Goal: Information Seeking & Learning: Learn about a topic

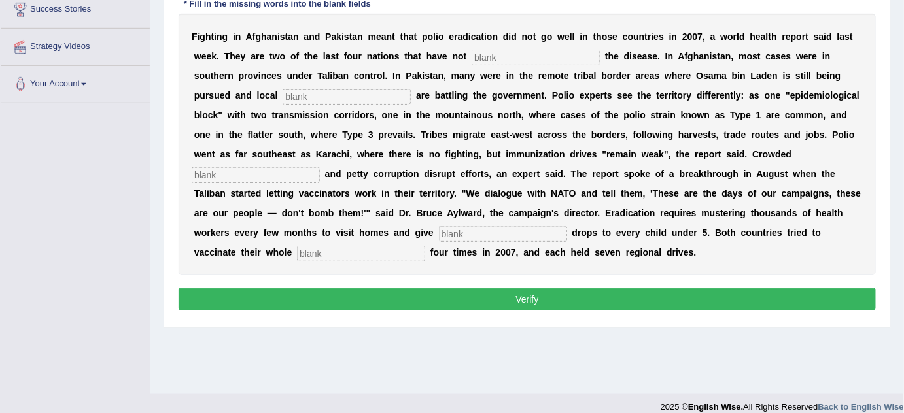
scroll to position [249, 0]
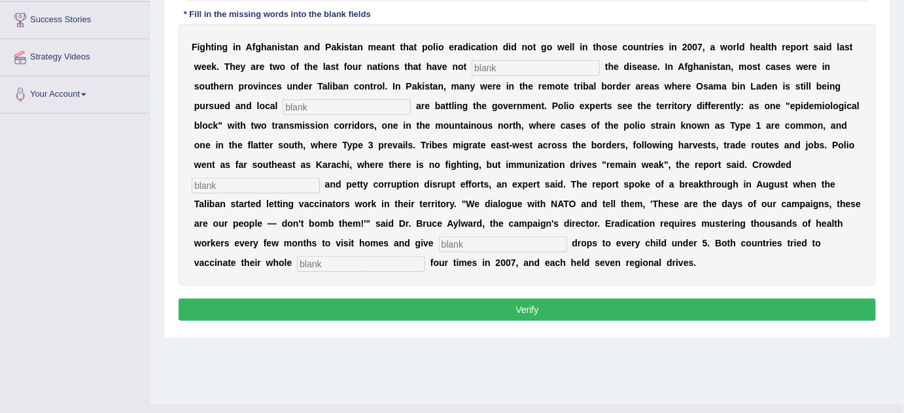
click at [509, 316] on button "Verify" at bounding box center [527, 310] width 697 height 22
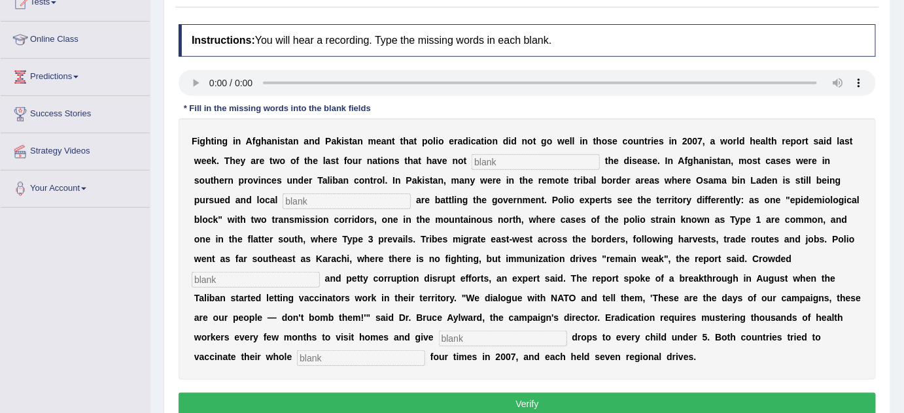
scroll to position [166, 0]
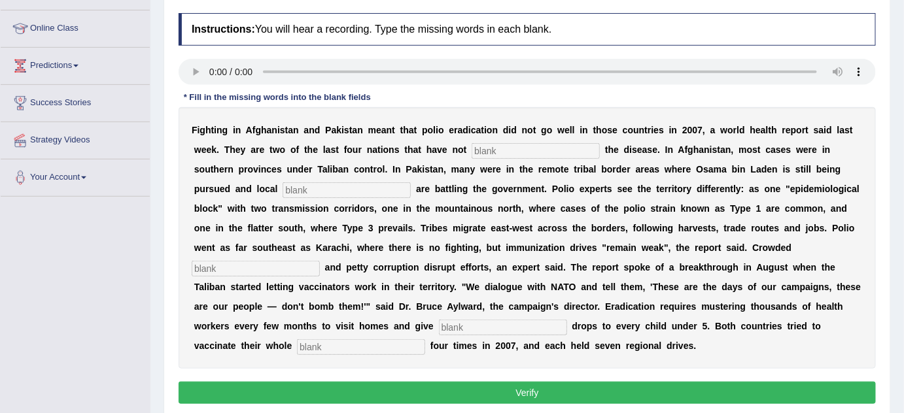
click at [337, 343] on input "text" at bounding box center [361, 347] width 128 height 16
type input "populations"
click at [480, 329] on input "text" at bounding box center [503, 328] width 128 height 16
type input "vaccines"
click at [267, 263] on input "text" at bounding box center [256, 269] width 128 height 16
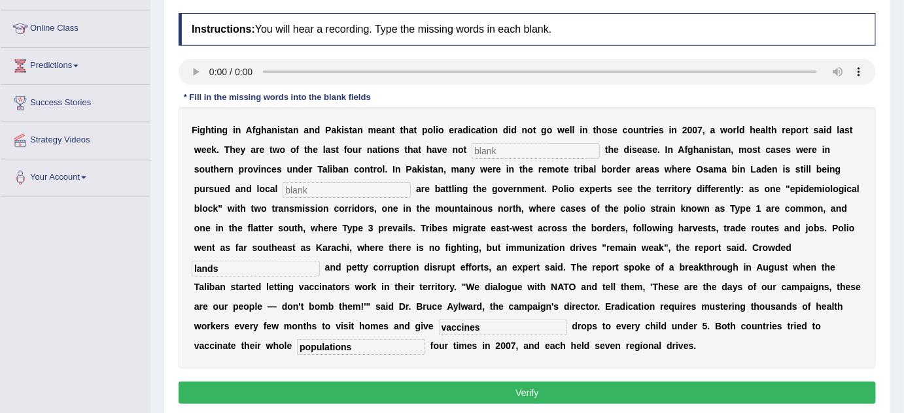
type input "lands"
click at [305, 190] on input "text" at bounding box center [347, 190] width 128 height 16
click at [494, 151] on input "text" at bounding box center [536, 151] width 128 height 16
type input "eleminated"
click at [371, 192] on input "text" at bounding box center [347, 190] width 128 height 16
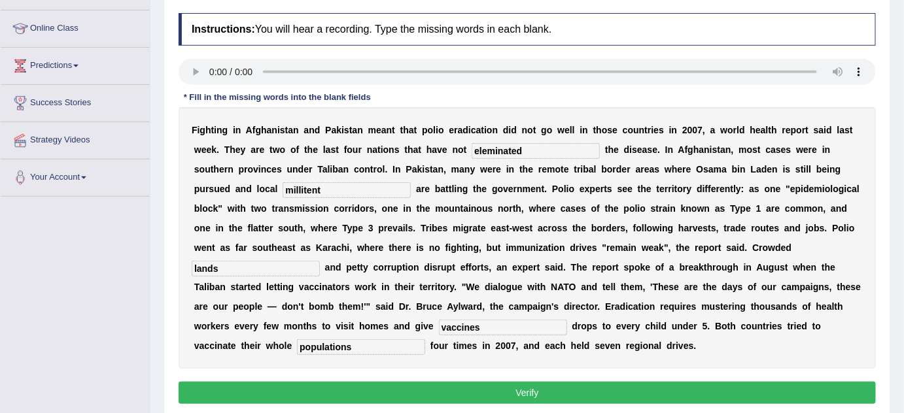
type input "millitent"
click at [484, 388] on button "Verify" at bounding box center [527, 393] width 697 height 22
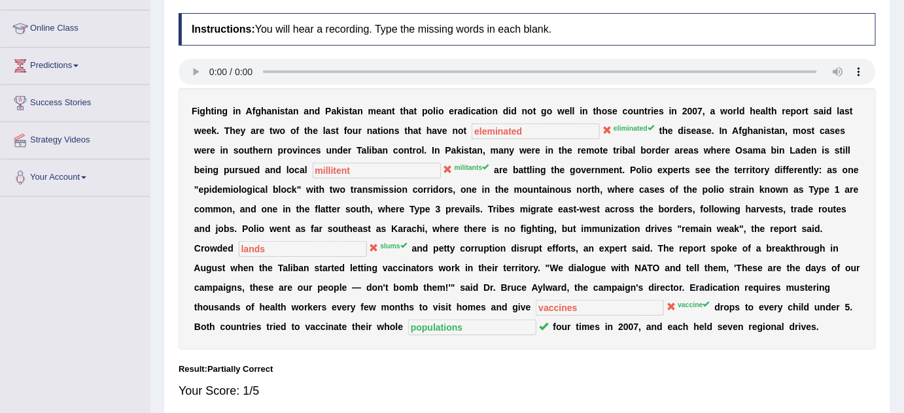
click at [902, 40] on div "Home Practice Listening: Fill In The Blanks Polio « Prev Next » Report Question…" at bounding box center [526, 161] width 753 height 654
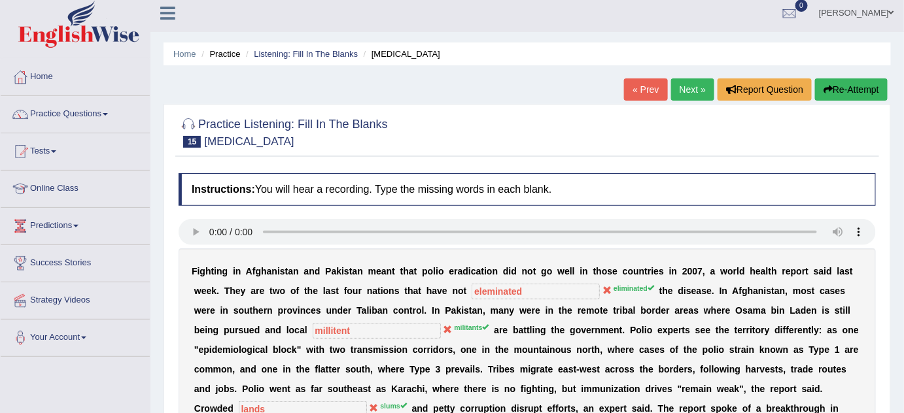
scroll to position [0, 0]
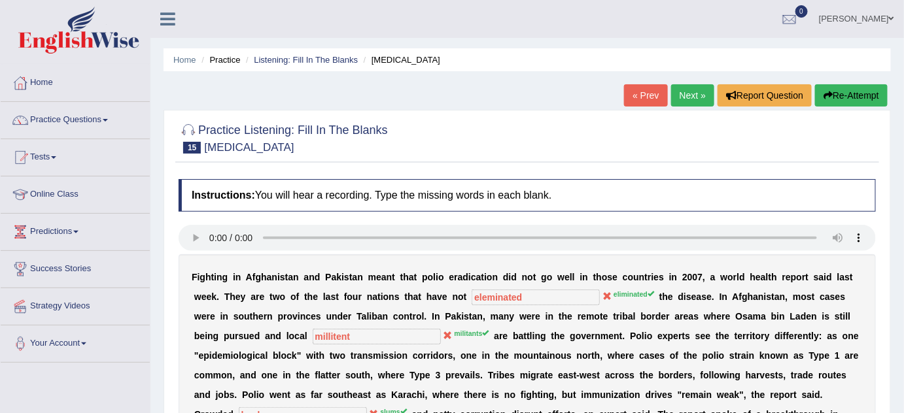
click at [699, 89] on link "Next »" at bounding box center [692, 95] width 43 height 22
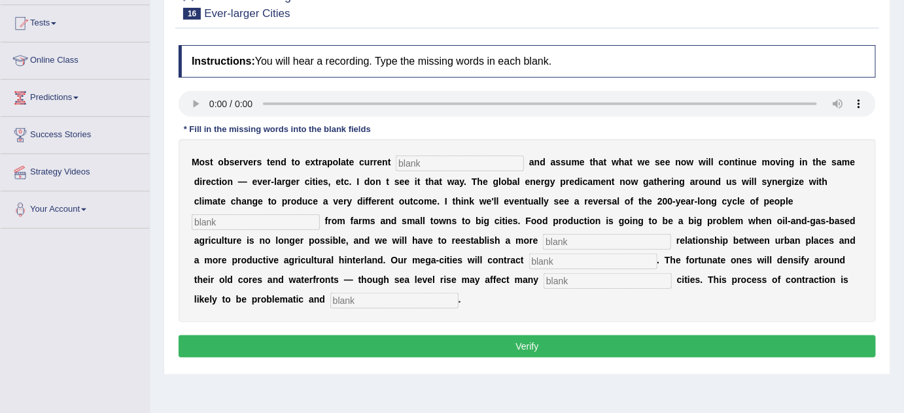
scroll to position [143, 0]
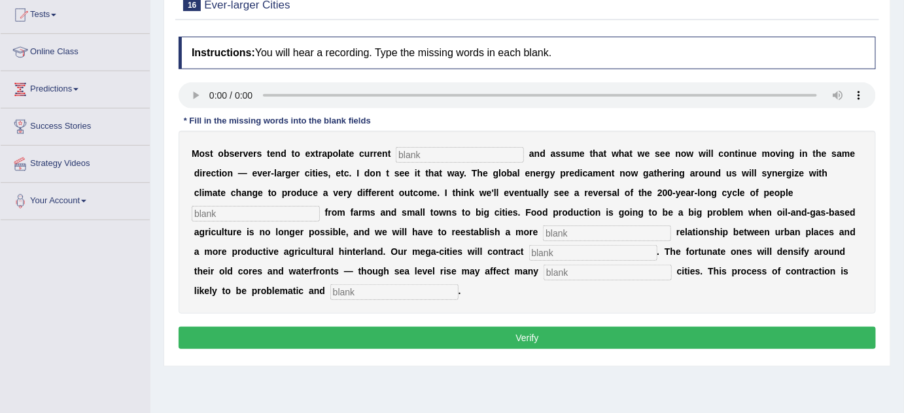
click at [358, 290] on input "text" at bounding box center [394, 293] width 128 height 16
type input "disorderly"
click at [561, 269] on input "text" at bounding box center [607, 273] width 128 height 16
type input "harbour"
click at [251, 214] on input "text" at bounding box center [256, 214] width 128 height 16
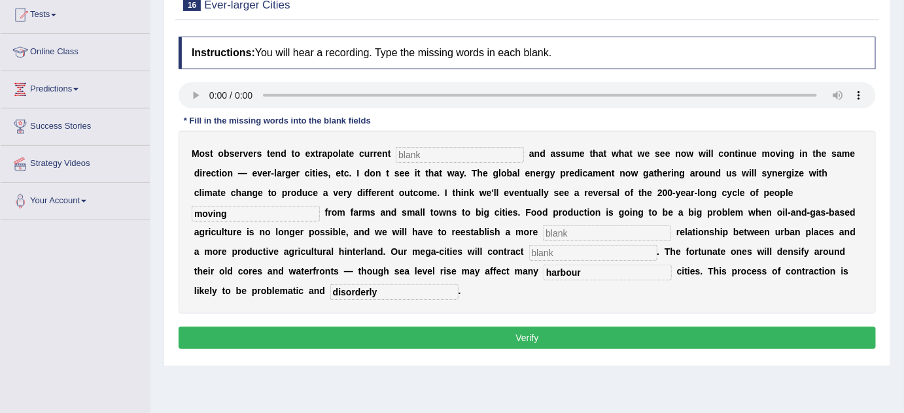
type input "moving"
click at [566, 230] on input "text" at bounding box center [607, 234] width 128 height 16
type input "meaningfull"
click at [572, 251] on input "text" at bounding box center [593, 253] width 128 height 16
type input "...."
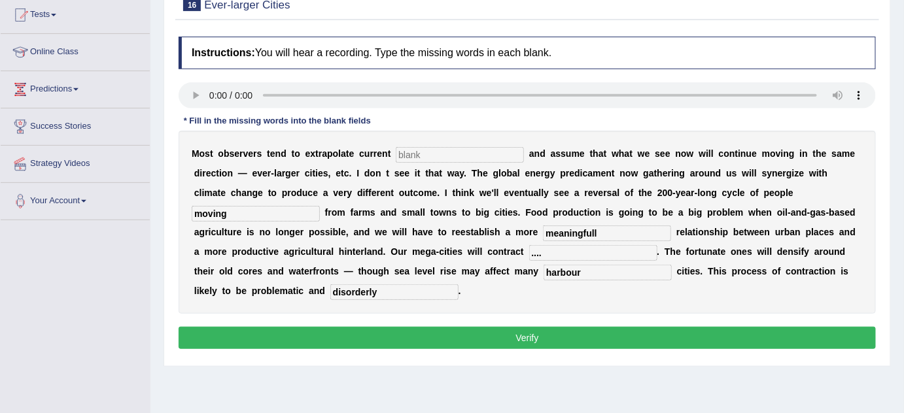
click at [434, 149] on input "text" at bounding box center [460, 155] width 128 height 16
type input "...."
click at [455, 341] on button "Verify" at bounding box center [527, 338] width 697 height 22
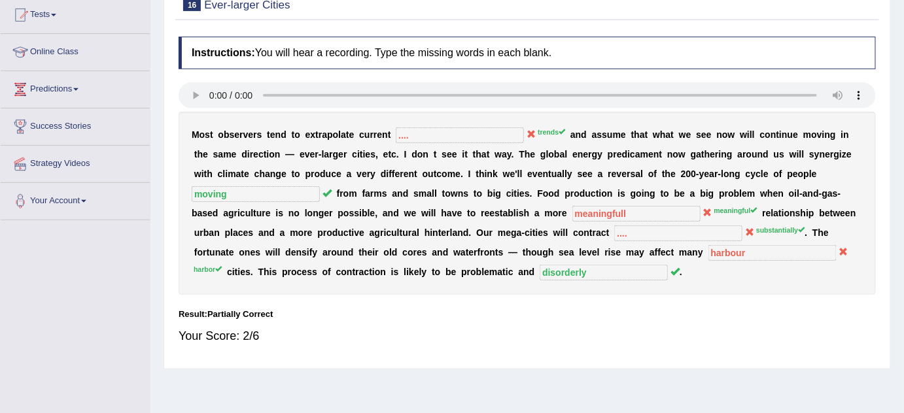
scroll to position [0, 0]
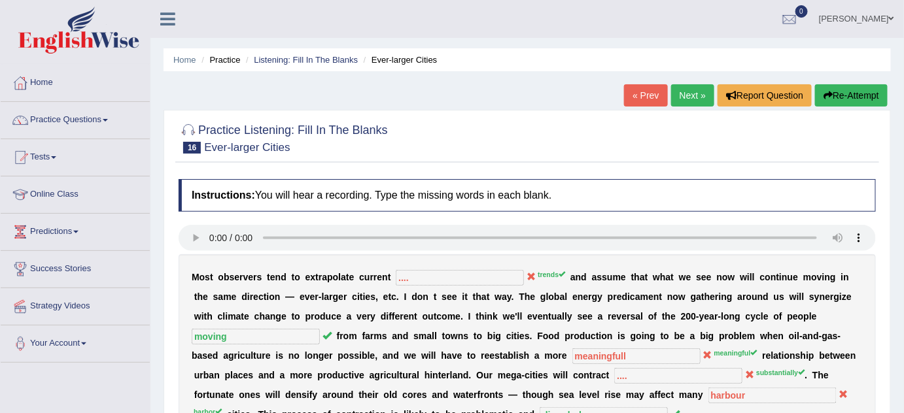
click at [681, 94] on link "Next »" at bounding box center [692, 95] width 43 height 22
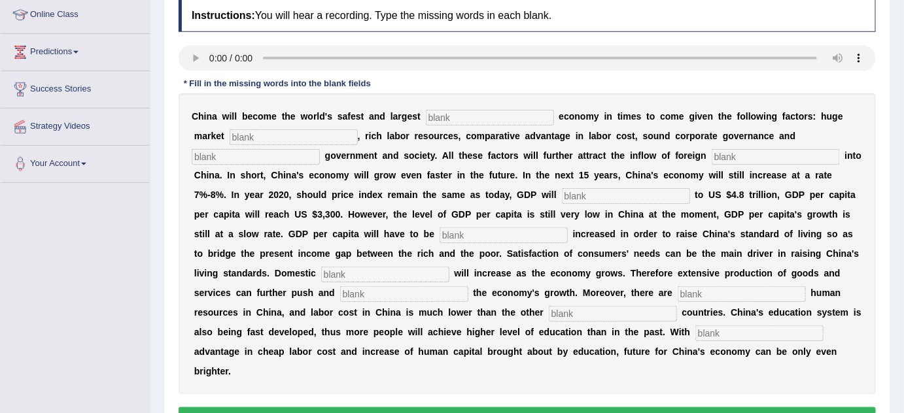
scroll to position [190, 0]
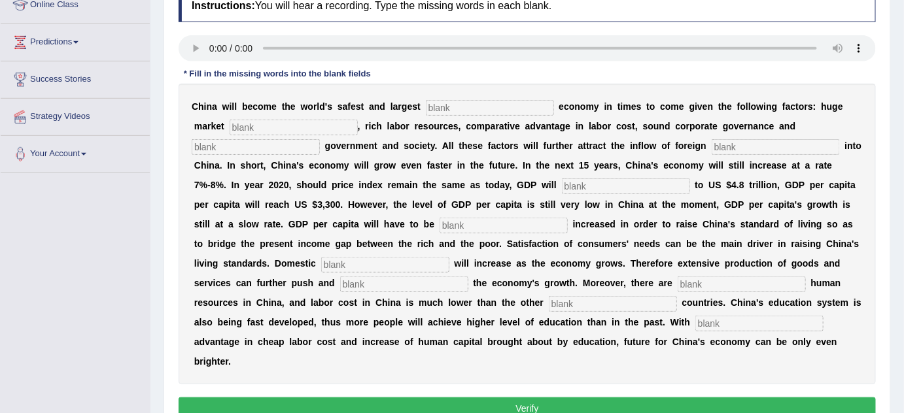
click at [707, 320] on input "text" at bounding box center [759, 324] width 128 height 16
type input "compair"
click at [693, 280] on input "text" at bounding box center [742, 285] width 128 height 16
click at [443, 107] on input "text" at bounding box center [490, 108] width 128 height 16
click at [445, 107] on input "text" at bounding box center [490, 108] width 128 height 16
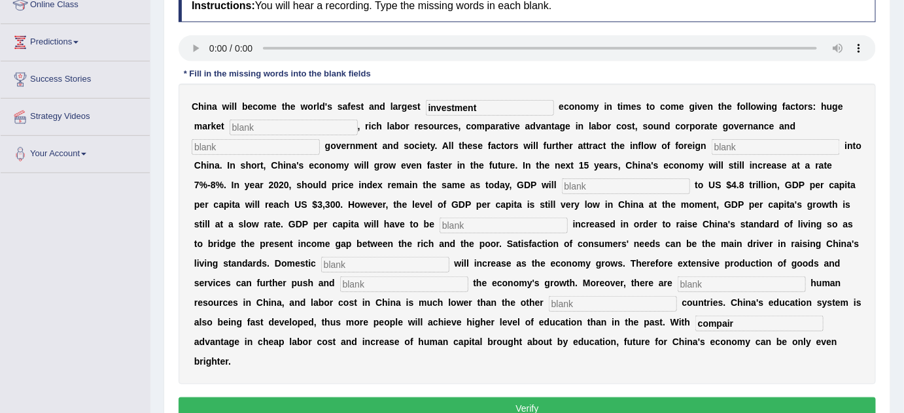
type input "investment"
click at [260, 122] on input "text" at bounding box center [294, 128] width 128 height 16
type input "potential"
click at [270, 147] on input "text" at bounding box center [256, 147] width 128 height 16
type input "stable"
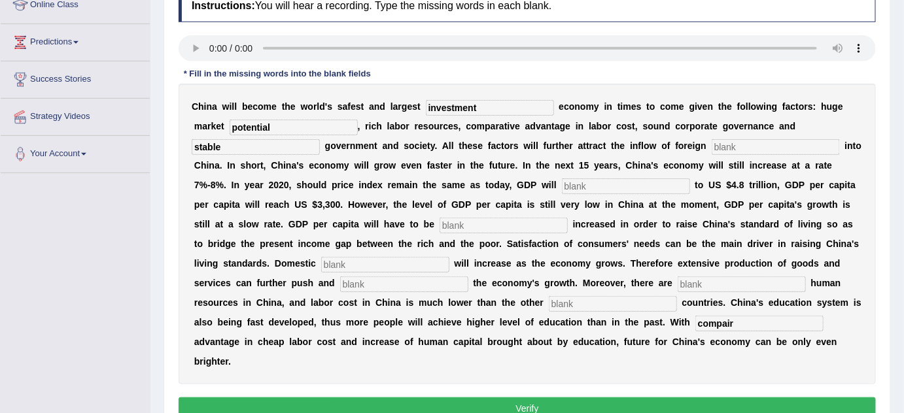
click at [728, 146] on input "text" at bounding box center [776, 147] width 128 height 16
type input "capital"
click at [613, 182] on input "text" at bounding box center [626, 187] width 128 height 16
type input "about"
click at [462, 225] on input "text" at bounding box center [504, 226] width 128 height 16
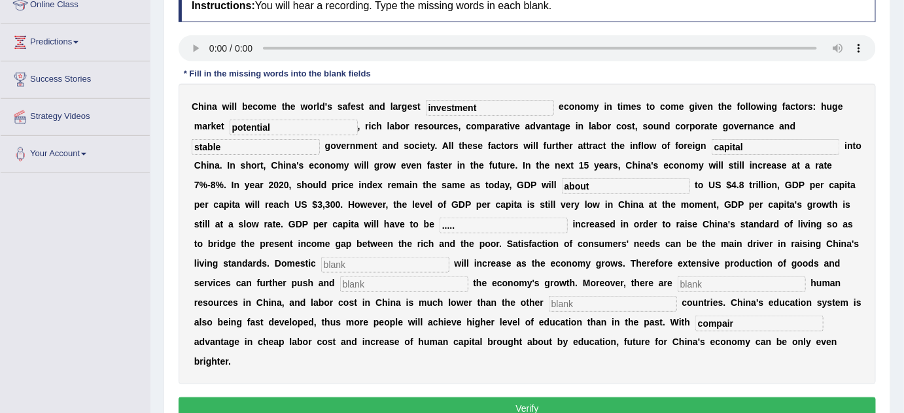
type input "....."
click at [358, 259] on input "text" at bounding box center [385, 265] width 128 height 16
type input "denamds"
click at [352, 281] on input "text" at bounding box center [404, 285] width 128 height 16
type input "stimulate"
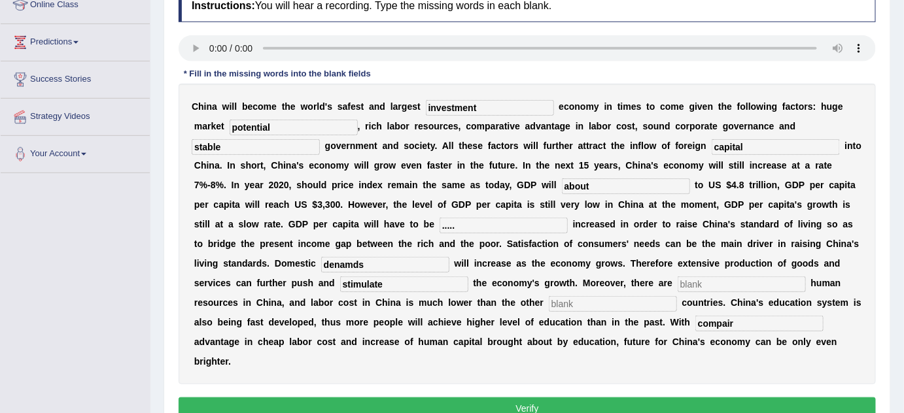
click at [688, 284] on input "text" at bounding box center [742, 285] width 128 height 16
type input "abandent"
click at [575, 302] on input "text" at bounding box center [613, 304] width 128 height 16
type input "...."
click at [555, 405] on button "Verify" at bounding box center [527, 409] width 697 height 22
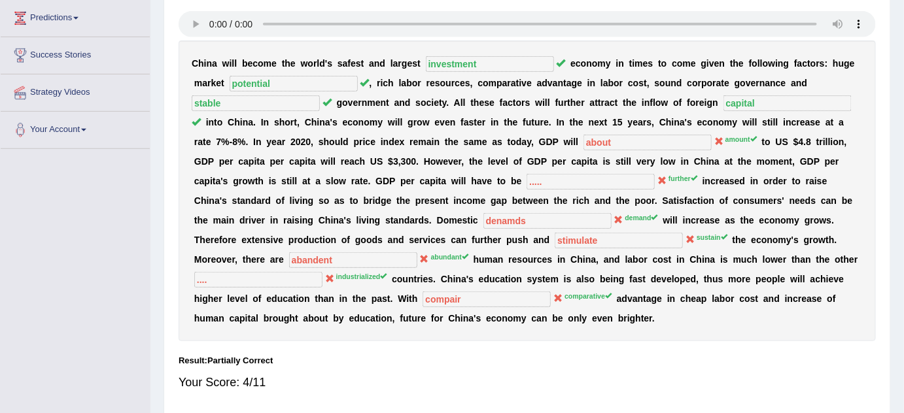
scroll to position [0, 0]
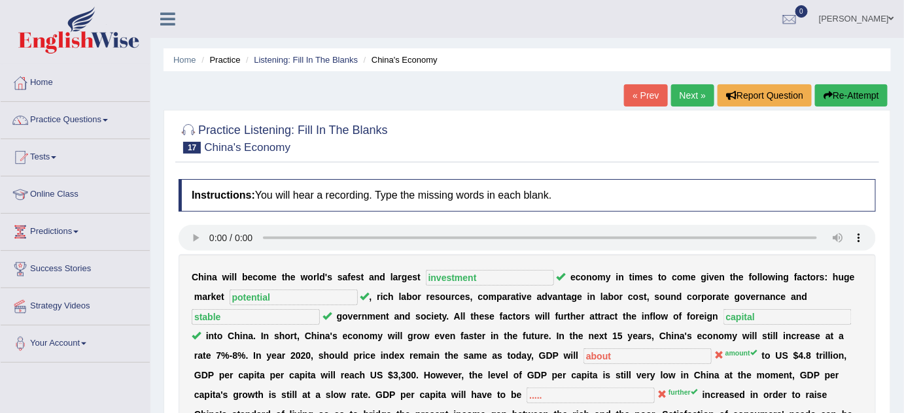
click at [683, 95] on link "Next »" at bounding box center [692, 95] width 43 height 22
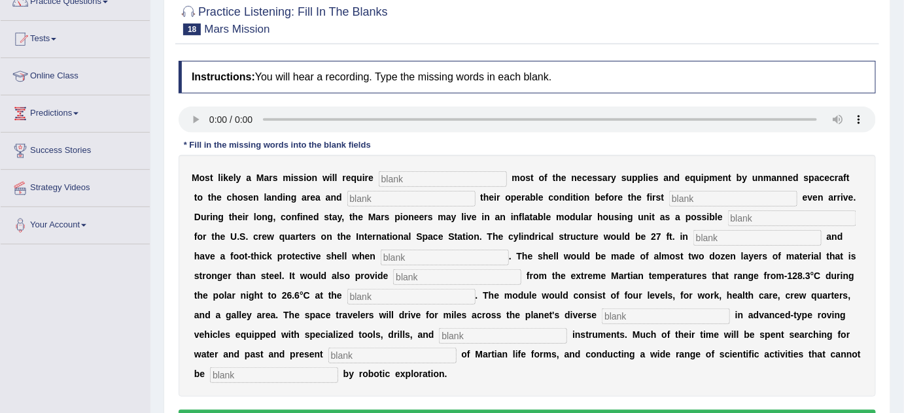
scroll to position [127, 0]
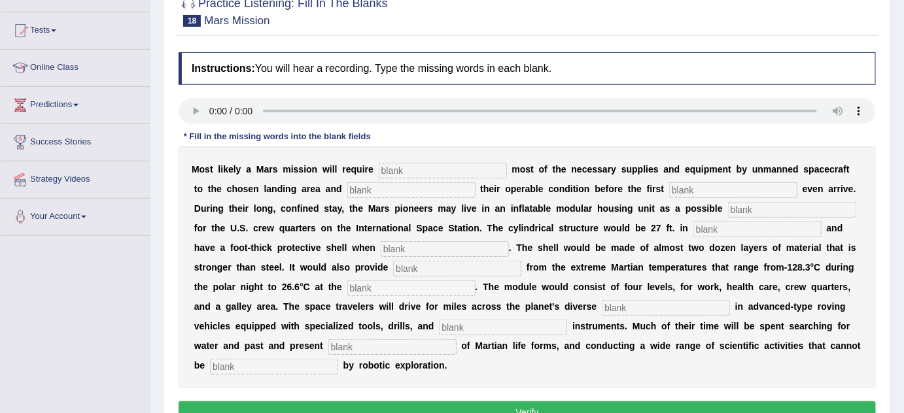
click at [217, 363] on input "text" at bounding box center [274, 367] width 128 height 16
type input "accompanished"
click at [352, 341] on input "text" at bounding box center [392, 347] width 128 height 16
type input "evidence"
click at [457, 327] on input "text" at bounding box center [503, 328] width 128 height 16
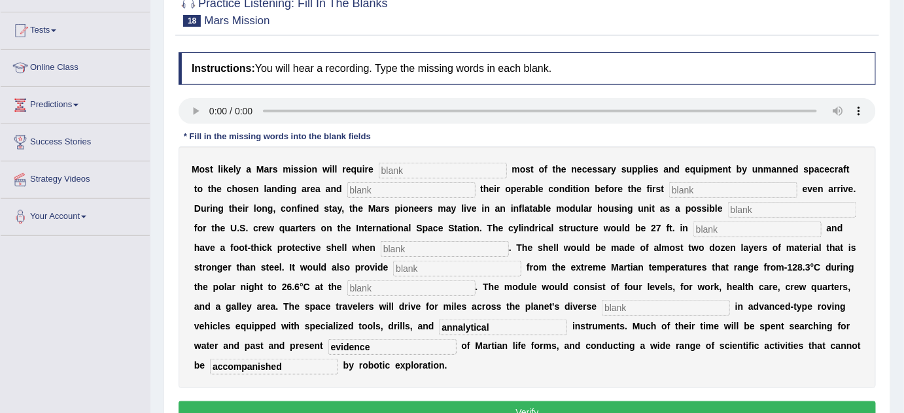
click at [457, 326] on input "annalytical" at bounding box center [503, 328] width 128 height 16
type input "analytical"
click at [615, 308] on input "text" at bounding box center [666, 308] width 128 height 16
click at [400, 169] on input "text" at bounding box center [443, 171] width 128 height 16
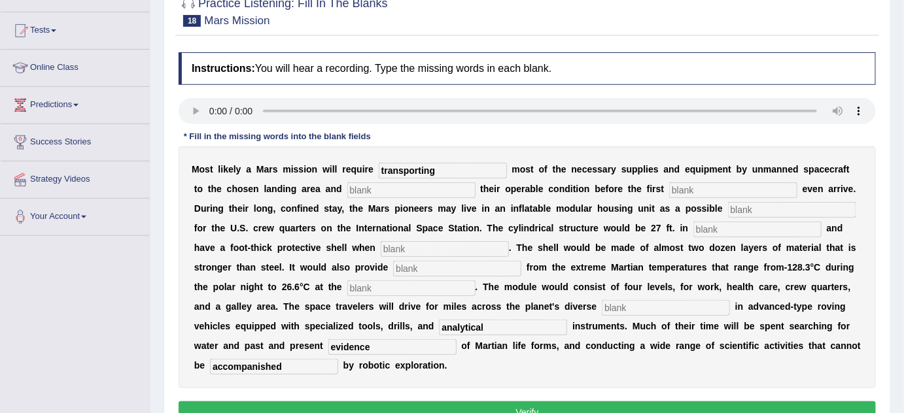
type input "transporting"
click at [356, 190] on input "text" at bounding box center [411, 190] width 128 height 16
type input "confirming"
click at [689, 186] on input "text" at bounding box center [733, 190] width 128 height 16
type input ",,,,,"
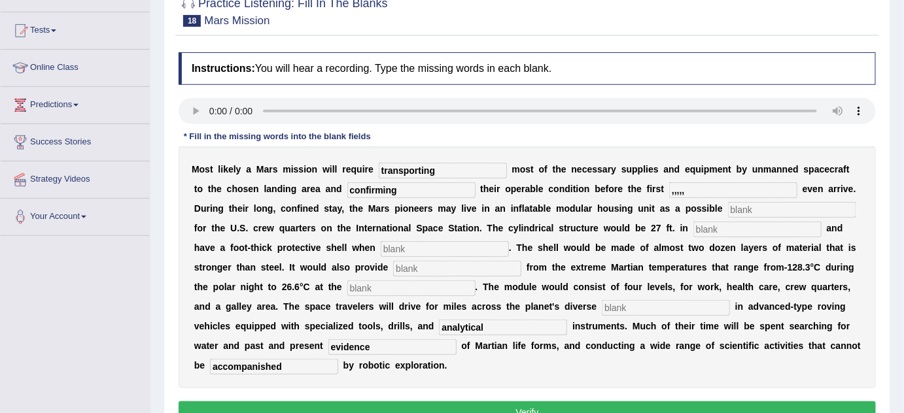
click at [734, 210] on input "text" at bounding box center [792, 210] width 128 height 16
type input ",,,,,,"
click at [708, 225] on input "text" at bounding box center [757, 230] width 128 height 16
type input "diameters"
click at [422, 250] on input "text" at bounding box center [445, 249] width 128 height 16
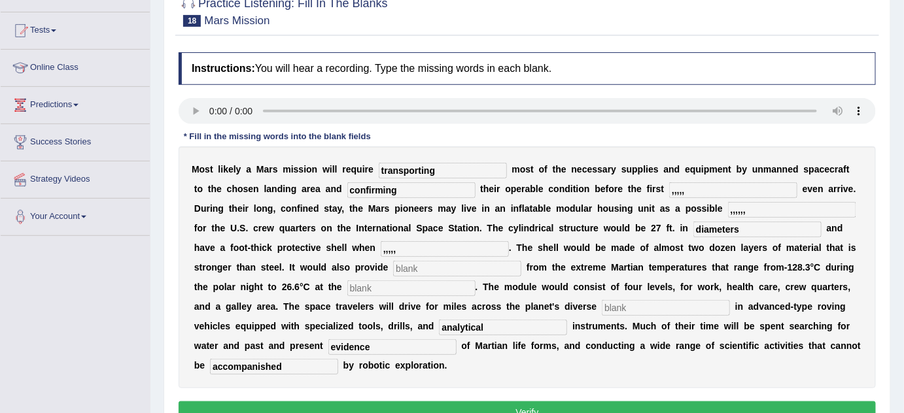
type input ",,,,,"
click at [413, 267] on input "text" at bounding box center [457, 269] width 128 height 16
type input ",,,,,,"
click at [385, 286] on input "text" at bounding box center [411, 289] width 128 height 16
type input "equator"
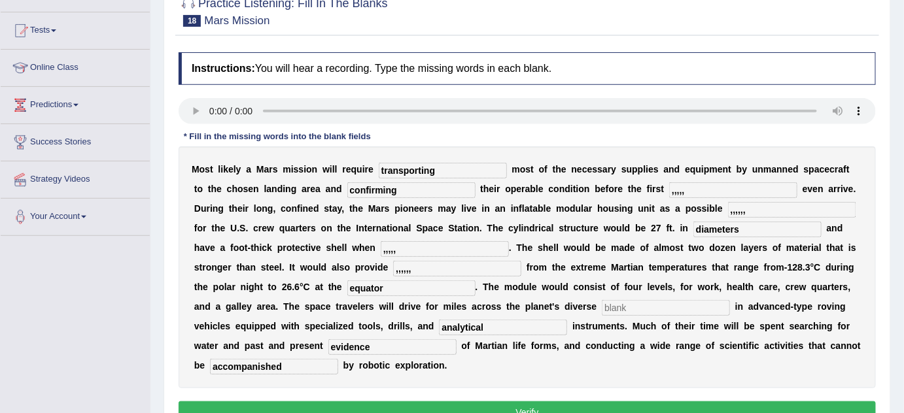
click at [607, 302] on input "text" at bounding box center [666, 308] width 128 height 16
type input ",,,,,"
click at [588, 405] on button "Verify" at bounding box center [527, 413] width 697 height 22
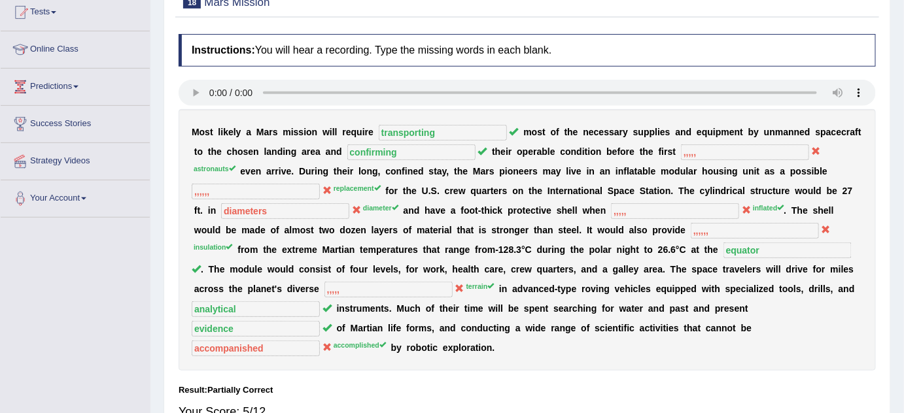
scroll to position [150, 0]
